Goal: Communication & Community: Participate in discussion

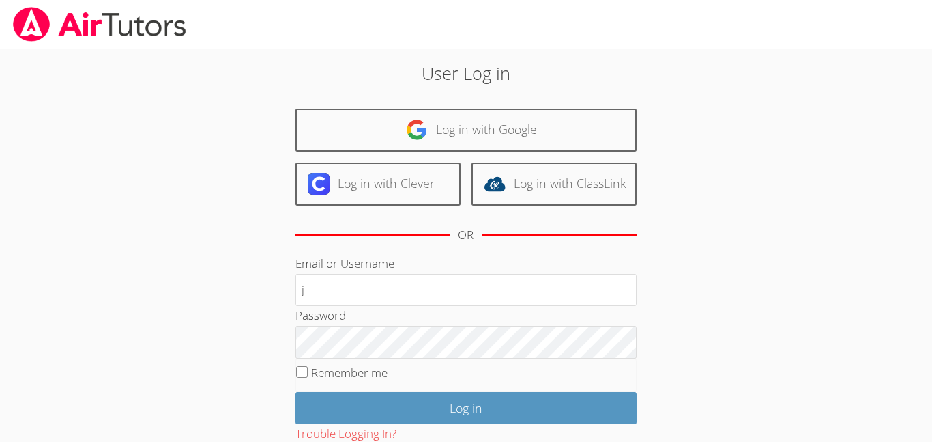
type input "[EMAIL_ADDRESS][DOMAIN_NAME]"
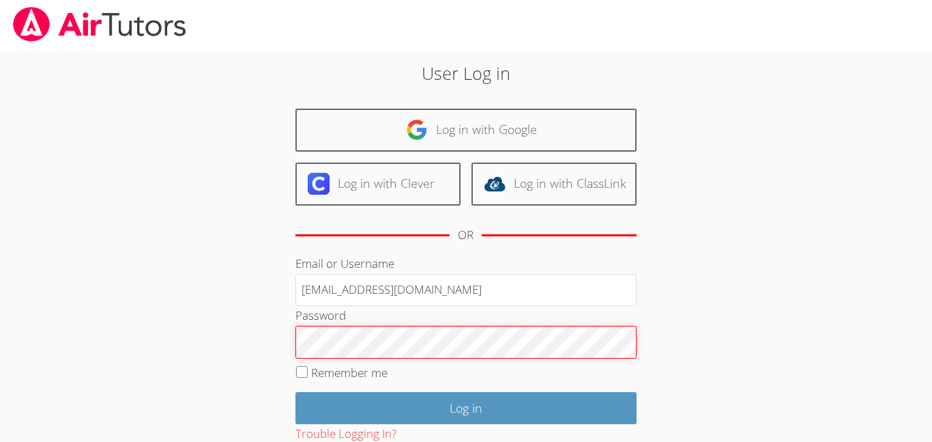
click at [296, 392] on input "Log in" at bounding box center [466, 408] width 341 height 32
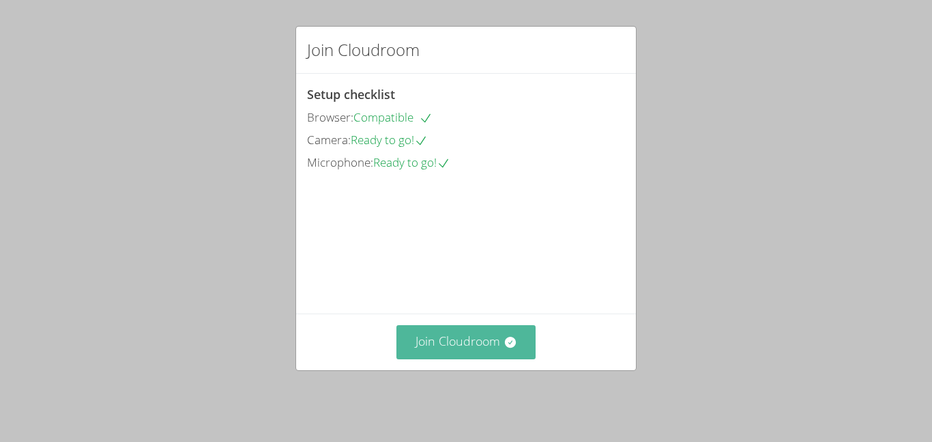
click at [493, 356] on button "Join Cloudroom" at bounding box center [467, 341] width 140 height 33
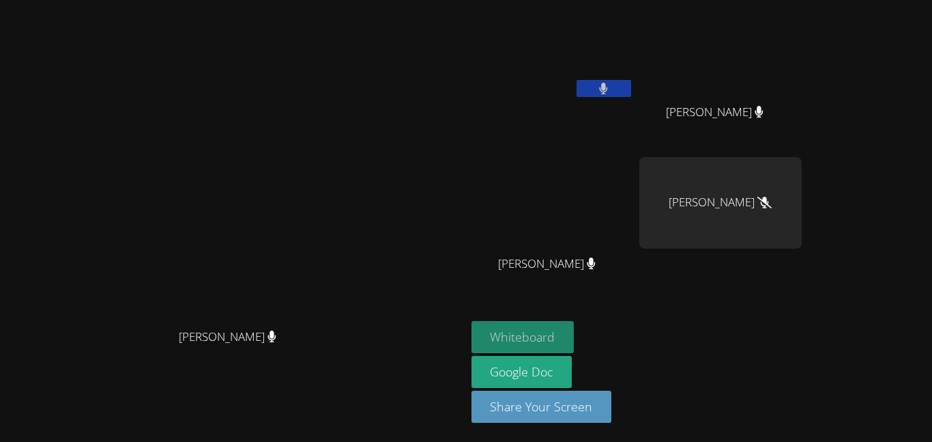
click at [575, 331] on button "Whiteboard" at bounding box center [523, 337] width 103 height 32
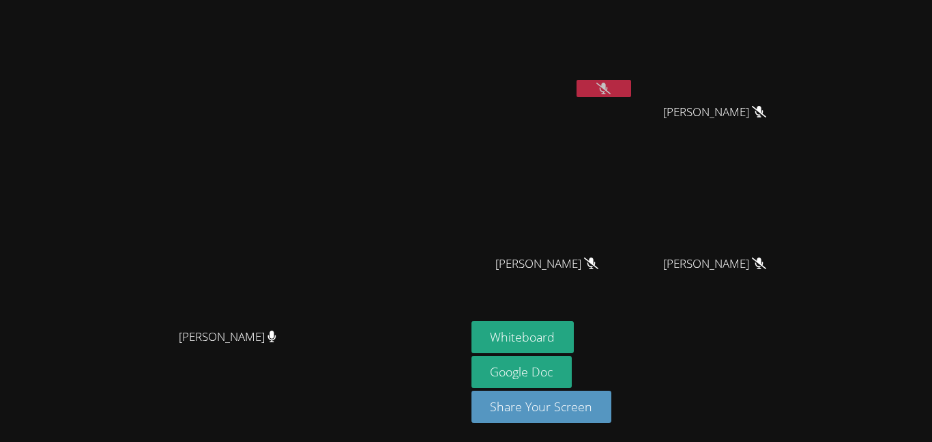
click at [631, 91] on button at bounding box center [604, 88] width 55 height 17
click at [631, 80] on button at bounding box center [604, 88] width 55 height 17
click at [631, 85] on button at bounding box center [604, 88] width 55 height 17
click at [631, 81] on button at bounding box center [604, 88] width 55 height 17
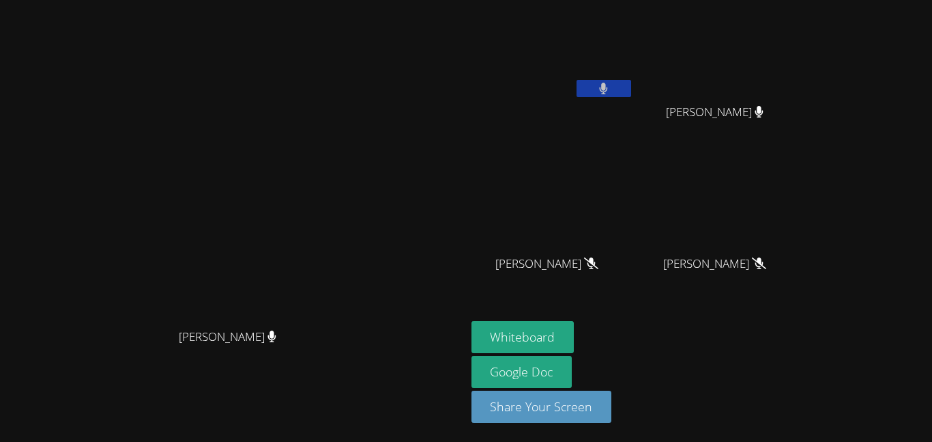
click at [631, 81] on button at bounding box center [604, 88] width 55 height 17
click at [631, 91] on button at bounding box center [604, 88] width 55 height 17
click at [611, 91] on icon at bounding box center [604, 89] width 14 height 12
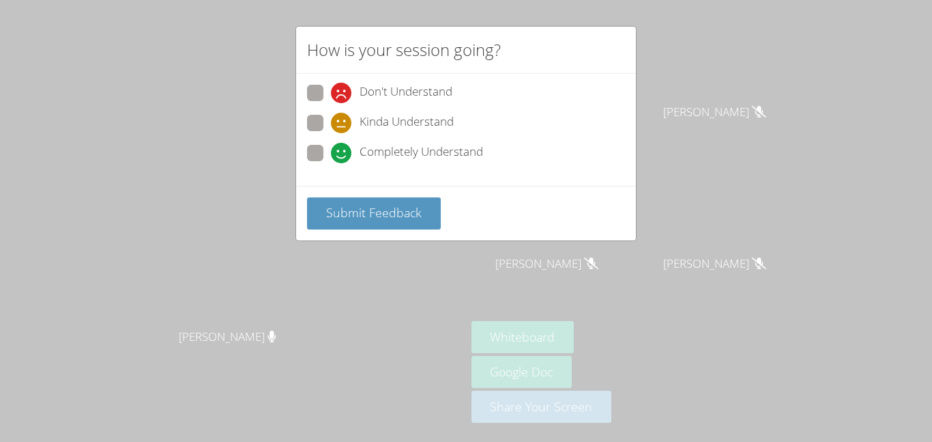
click at [326, 154] on label "Completely Understand" at bounding box center [395, 154] width 176 height 18
click at [331, 154] on input "Completely Understand" at bounding box center [337, 151] width 12 height 12
radio input "true"
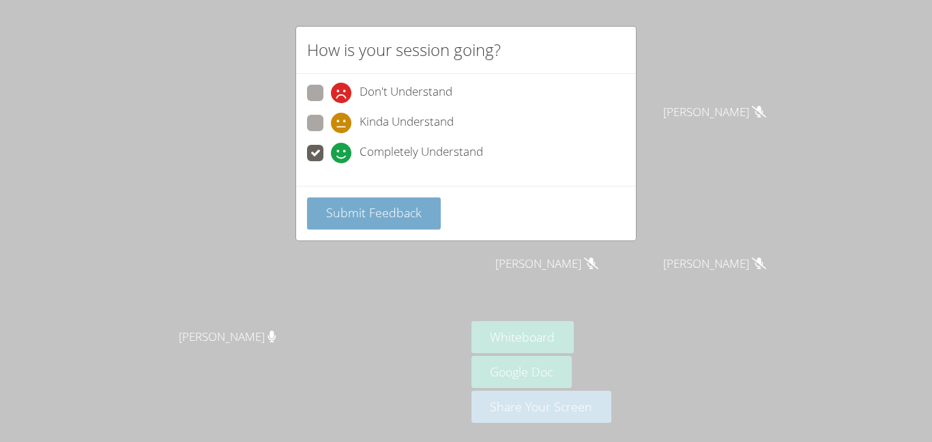
click at [360, 218] on span "Submit Feedback" at bounding box center [374, 212] width 96 height 16
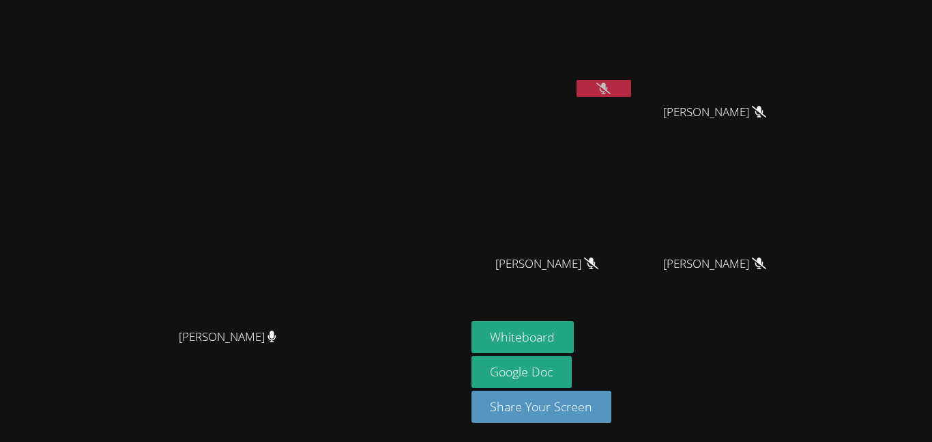
click at [631, 90] on button at bounding box center [604, 88] width 55 height 17
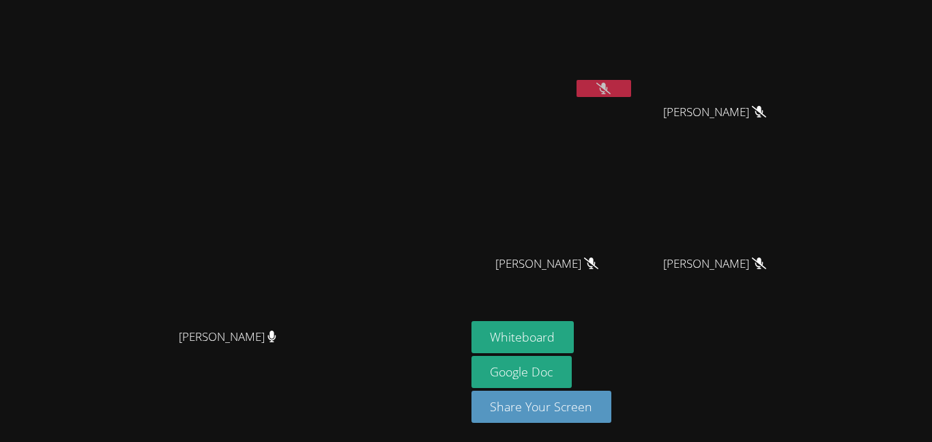
click at [631, 90] on button at bounding box center [604, 88] width 55 height 17
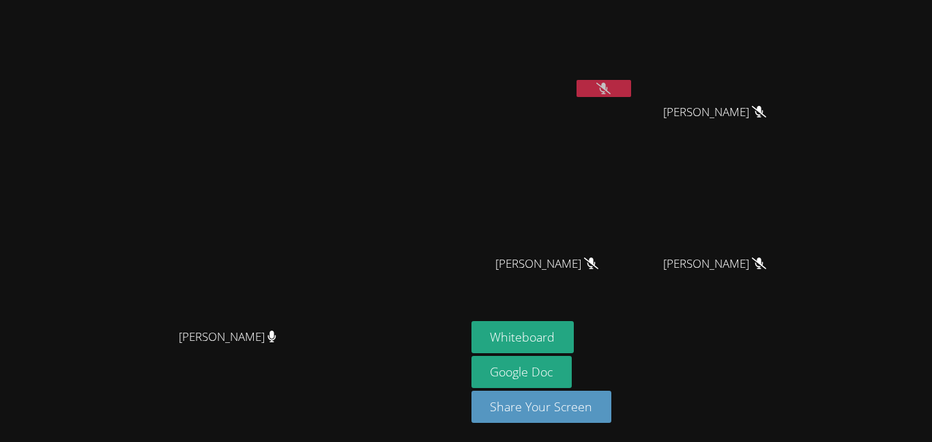
click at [631, 90] on button at bounding box center [604, 88] width 55 height 17
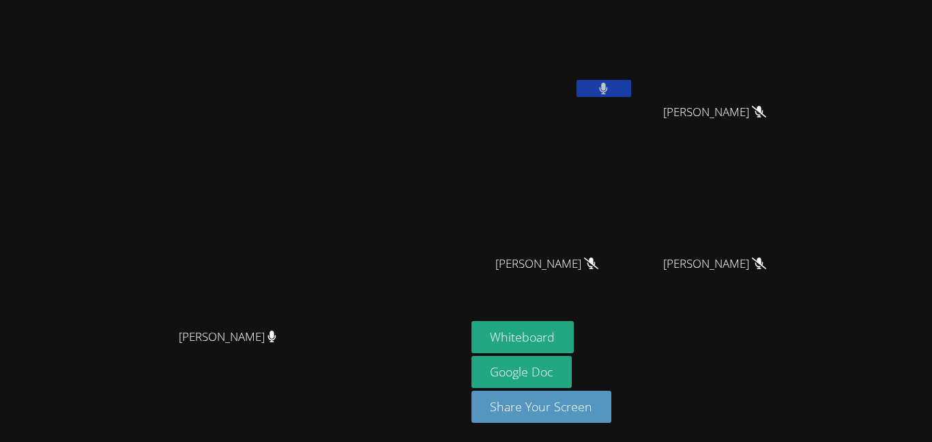
click at [631, 90] on button at bounding box center [604, 88] width 55 height 17
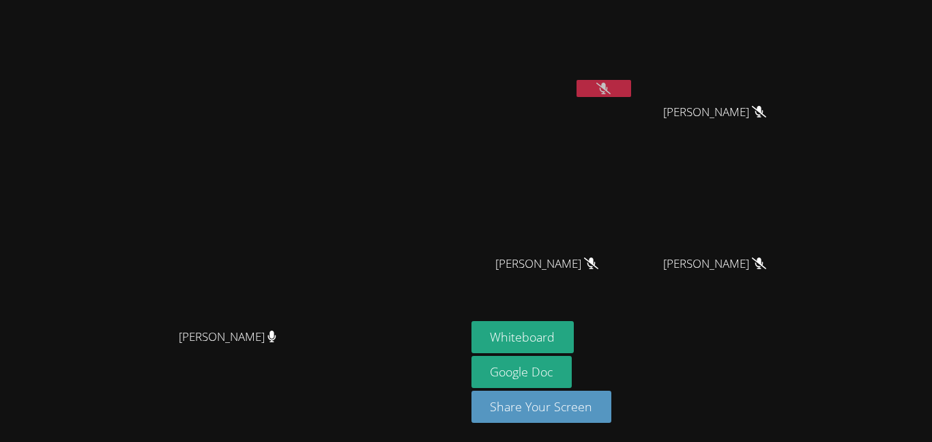
click at [631, 90] on button at bounding box center [604, 88] width 55 height 17
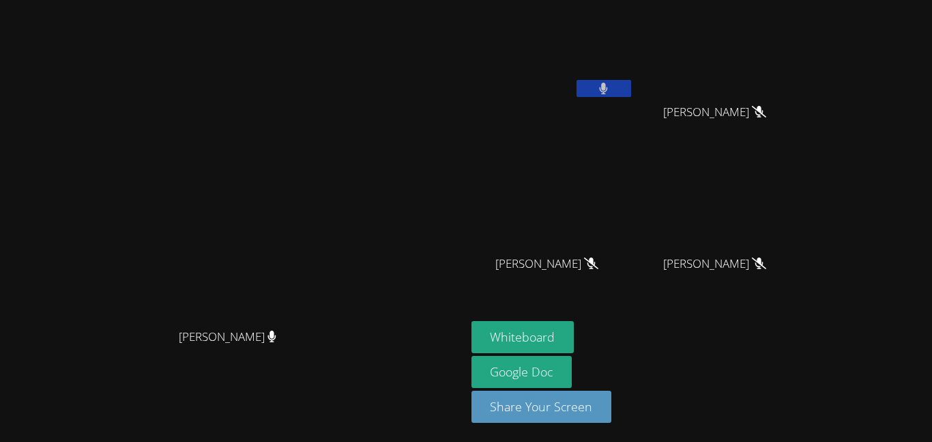
click at [631, 90] on button at bounding box center [604, 88] width 55 height 17
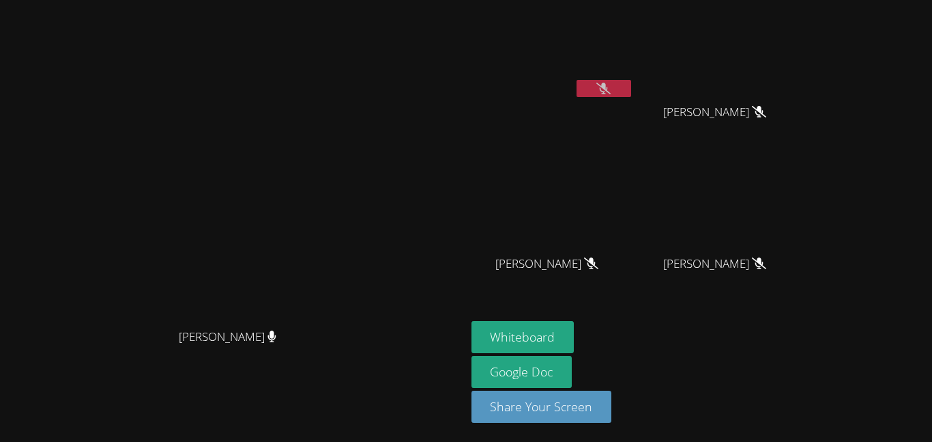
click at [631, 90] on button at bounding box center [604, 88] width 55 height 17
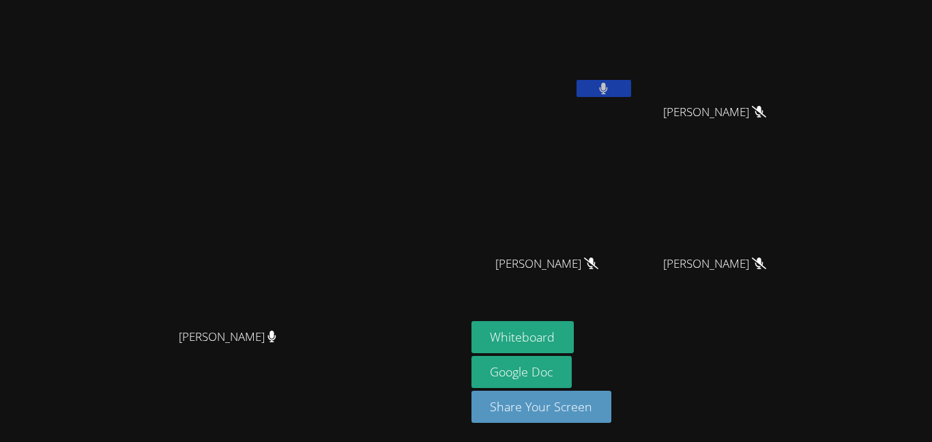
click at [631, 90] on button at bounding box center [604, 88] width 55 height 17
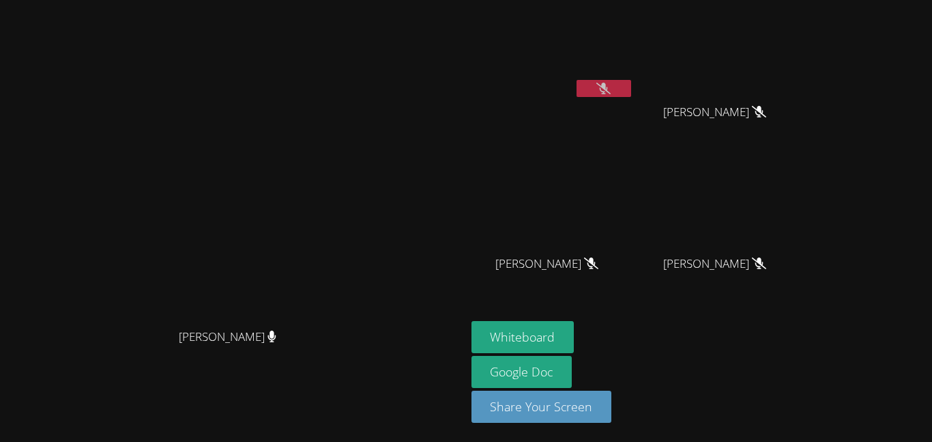
click at [631, 90] on button at bounding box center [604, 88] width 55 height 17
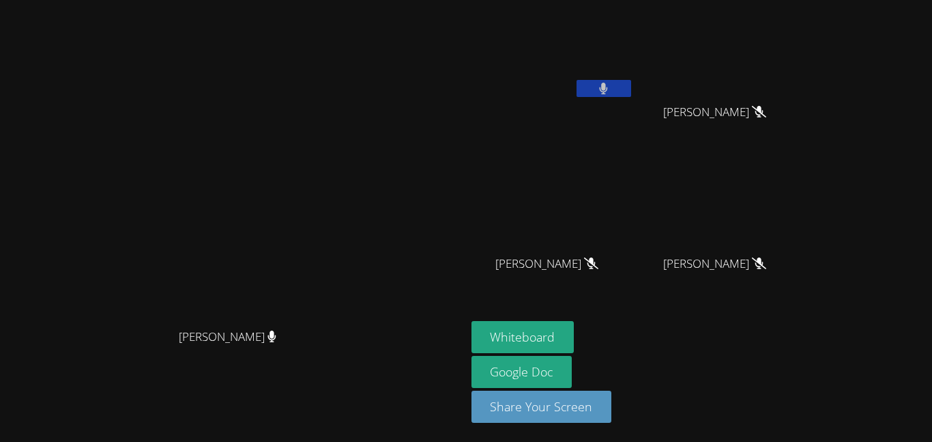
click at [631, 90] on button at bounding box center [604, 88] width 55 height 17
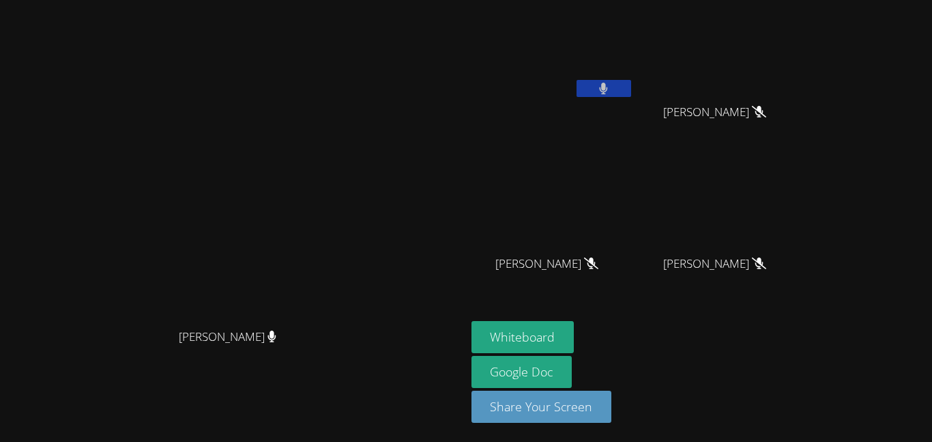
click at [631, 90] on button at bounding box center [604, 88] width 55 height 17
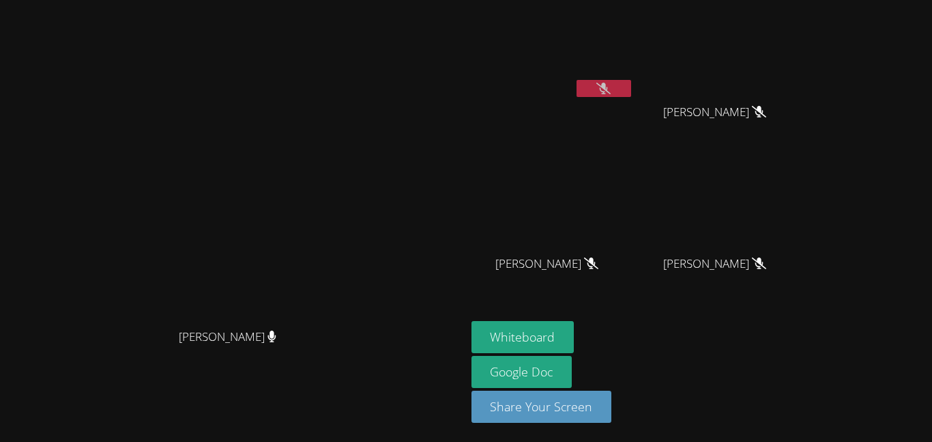
click at [631, 90] on button at bounding box center [604, 88] width 55 height 17
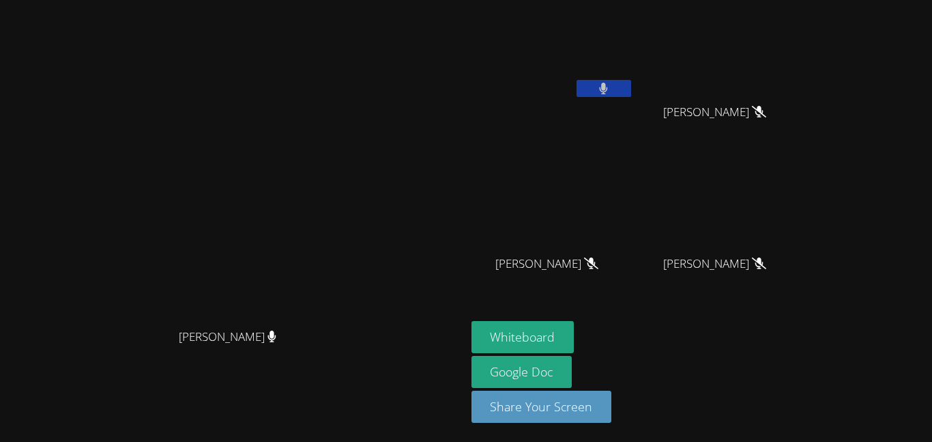
click at [631, 90] on button at bounding box center [604, 88] width 55 height 17
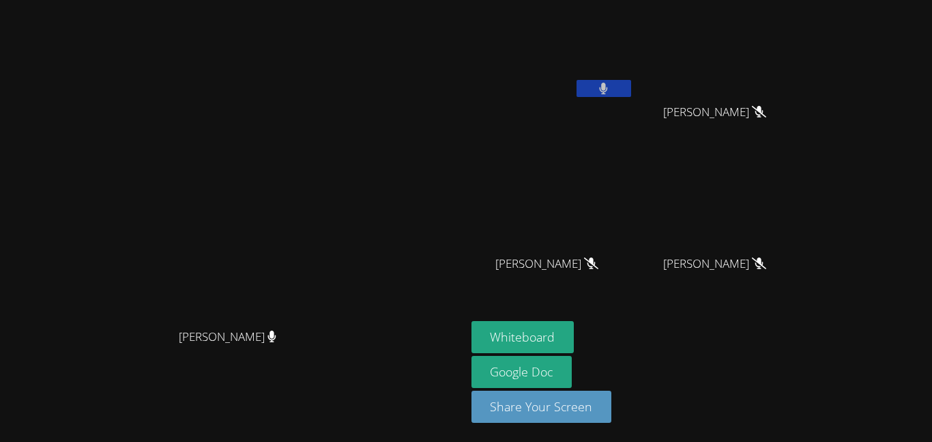
click at [631, 90] on button at bounding box center [604, 88] width 55 height 17
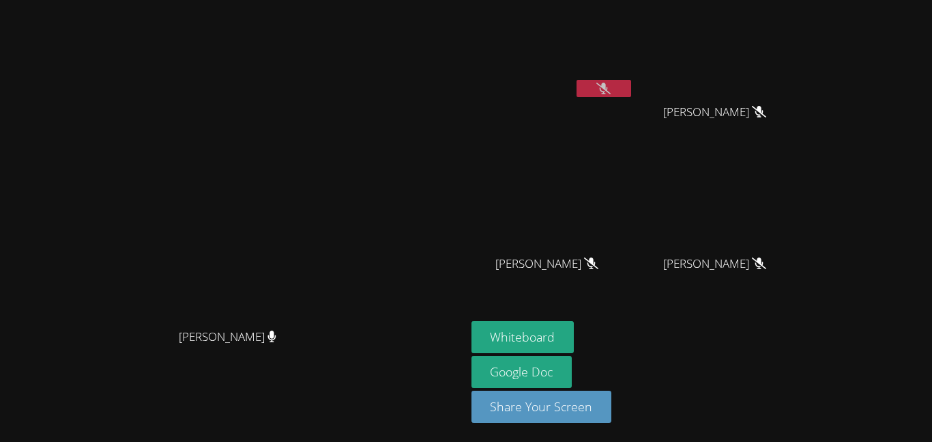
click at [631, 90] on button at bounding box center [604, 88] width 55 height 17
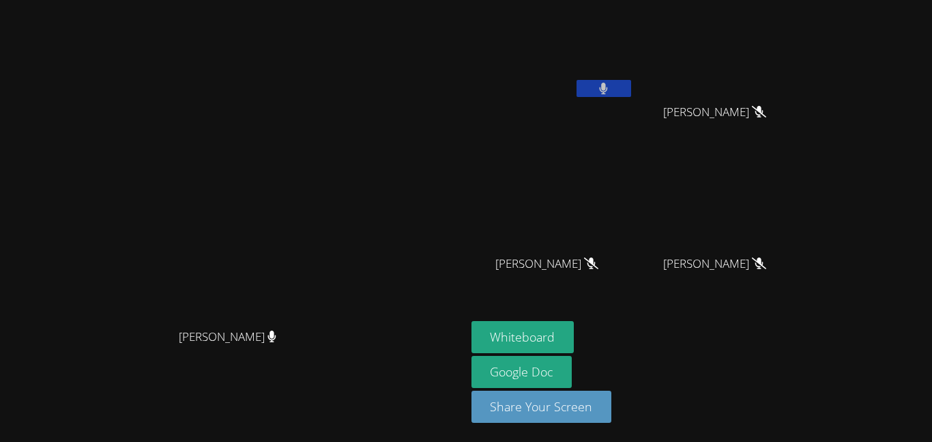
click at [631, 90] on button at bounding box center [604, 88] width 55 height 17
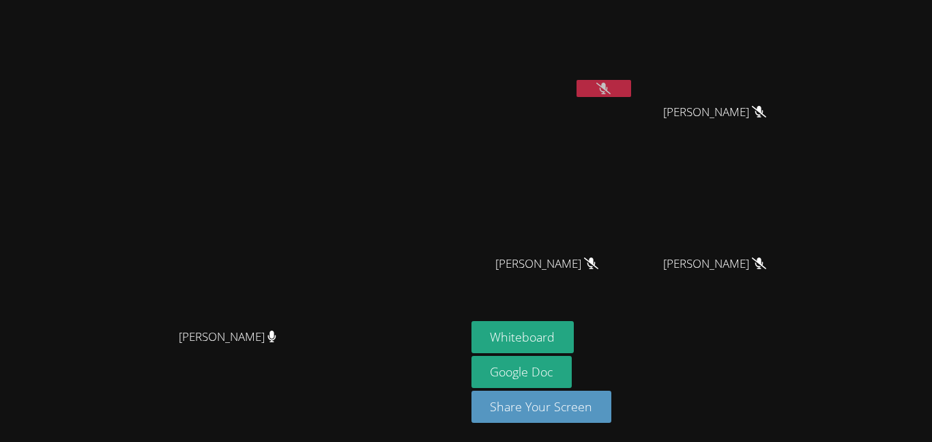
click at [631, 90] on button at bounding box center [604, 88] width 55 height 17
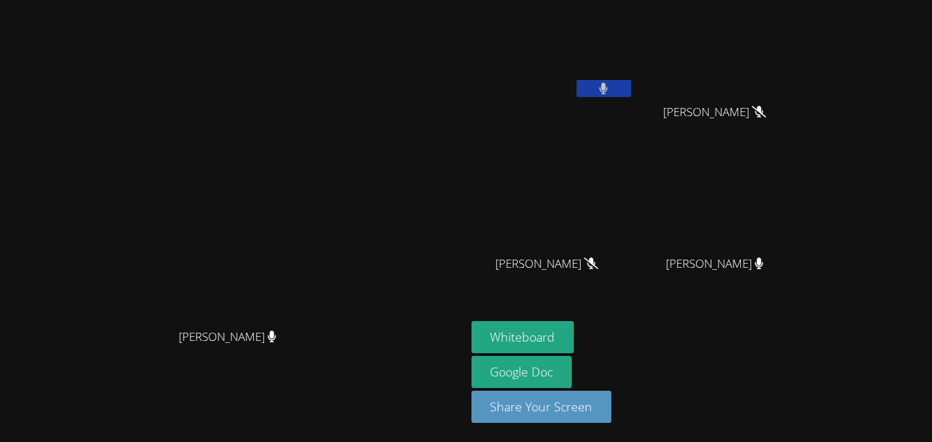
click at [631, 90] on button at bounding box center [604, 88] width 55 height 17
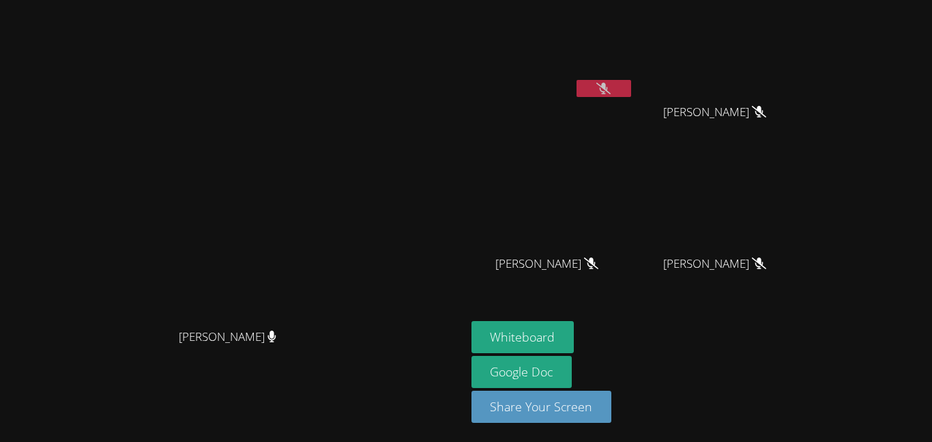
click at [631, 94] on button at bounding box center [604, 88] width 55 height 17
click at [631, 89] on button at bounding box center [604, 88] width 55 height 17
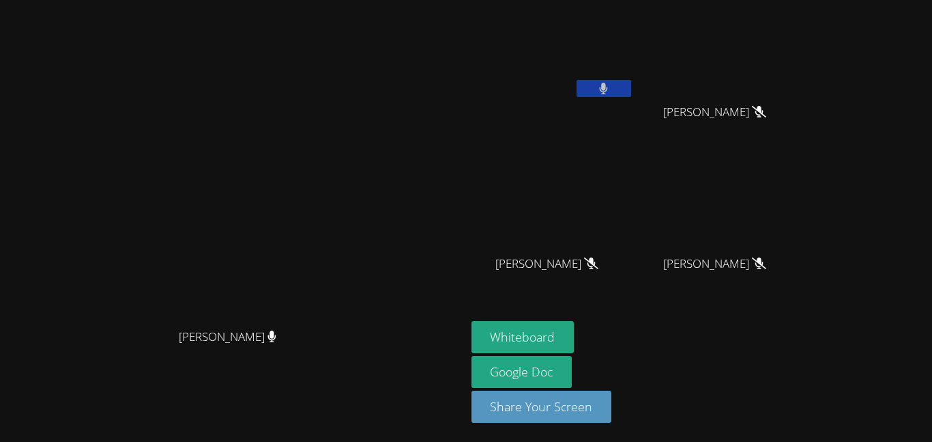
click at [631, 87] on button at bounding box center [604, 88] width 55 height 17
